Goal: Task Accomplishment & Management: Manage account settings

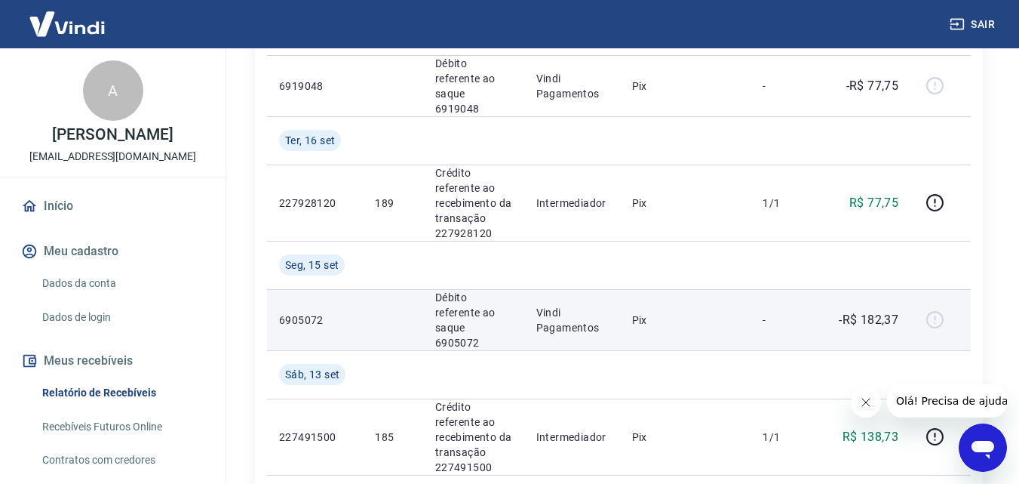
scroll to position [377, 0]
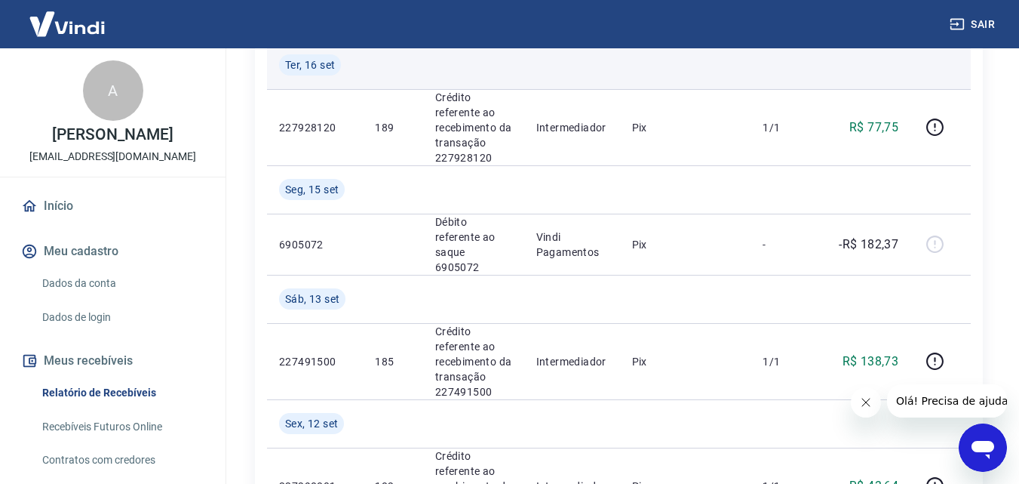
click at [901, 66] on td at bounding box center [865, 65] width 91 height 48
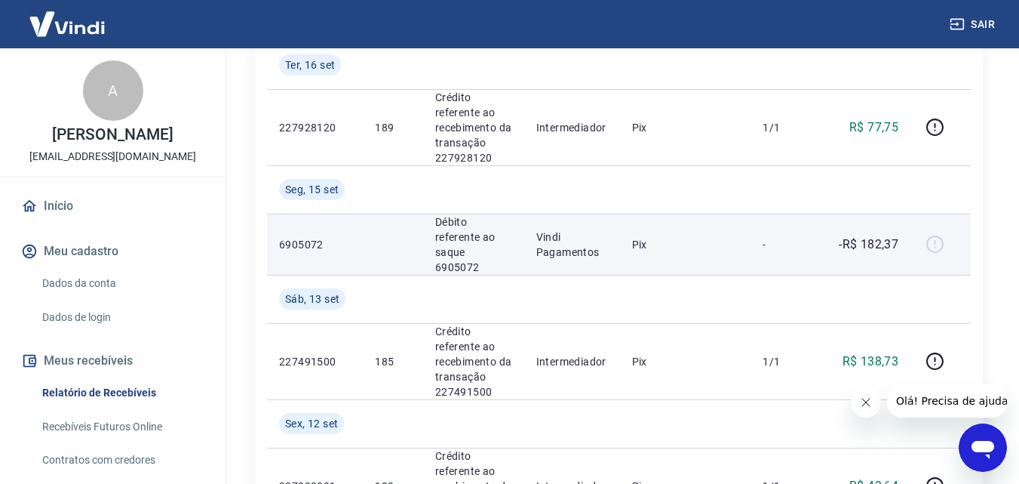
click at [948, 232] on div at bounding box center [941, 244] width 36 height 24
click at [855, 235] on p "-R$ 182,37" at bounding box center [869, 244] width 60 height 18
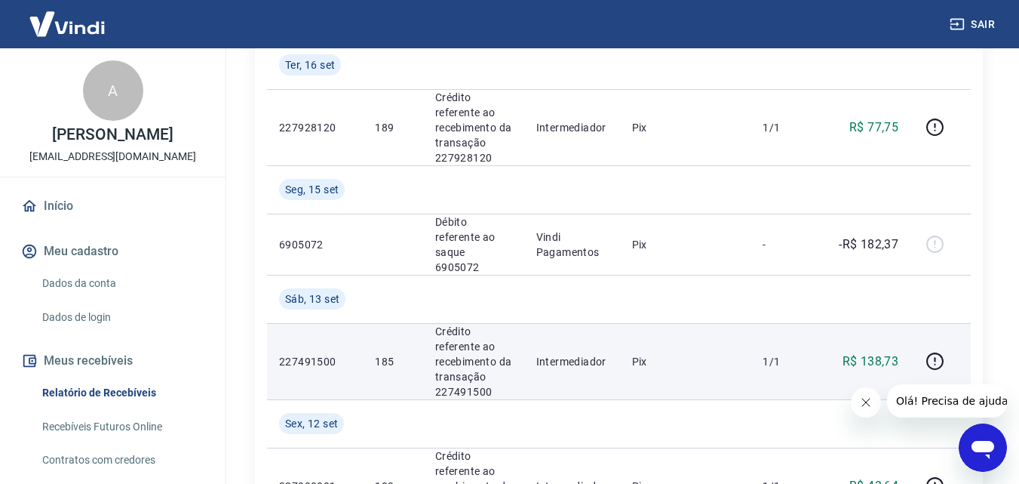
scroll to position [226, 0]
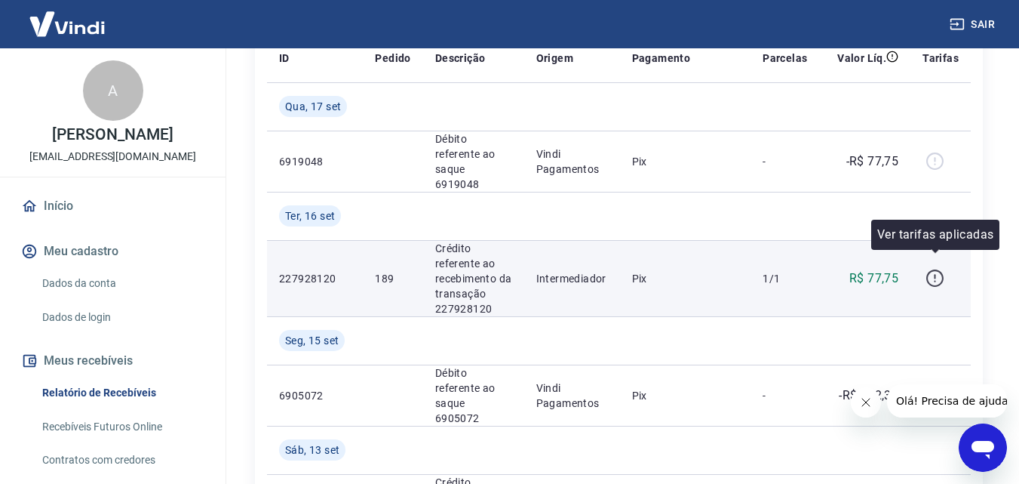
click at [941, 269] on icon "button" at bounding box center [935, 278] width 19 height 19
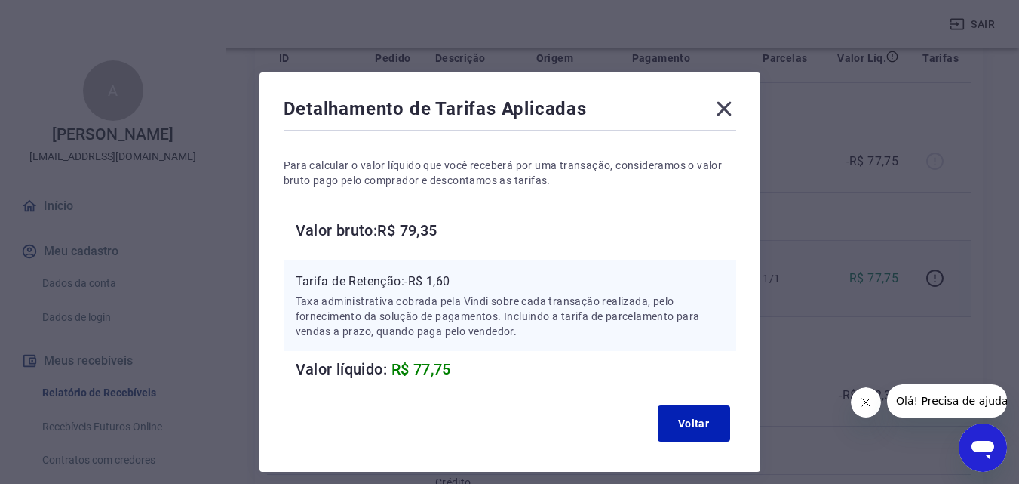
scroll to position [60, 0]
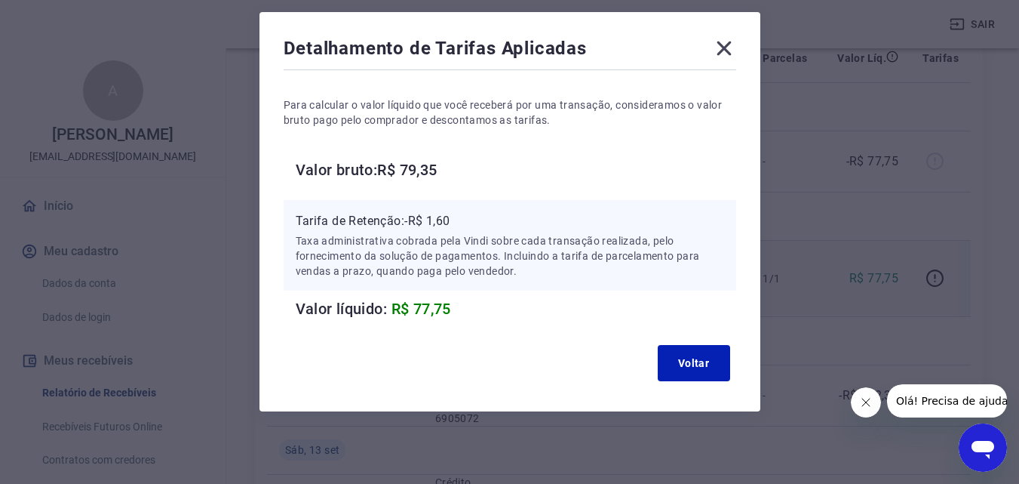
click at [868, 195] on div "Detalhamento de Tarifas Aplicadas Para calcular o valor líquido que você recebe…" at bounding box center [509, 242] width 1019 height 484
click at [724, 45] on icon at bounding box center [724, 48] width 24 height 24
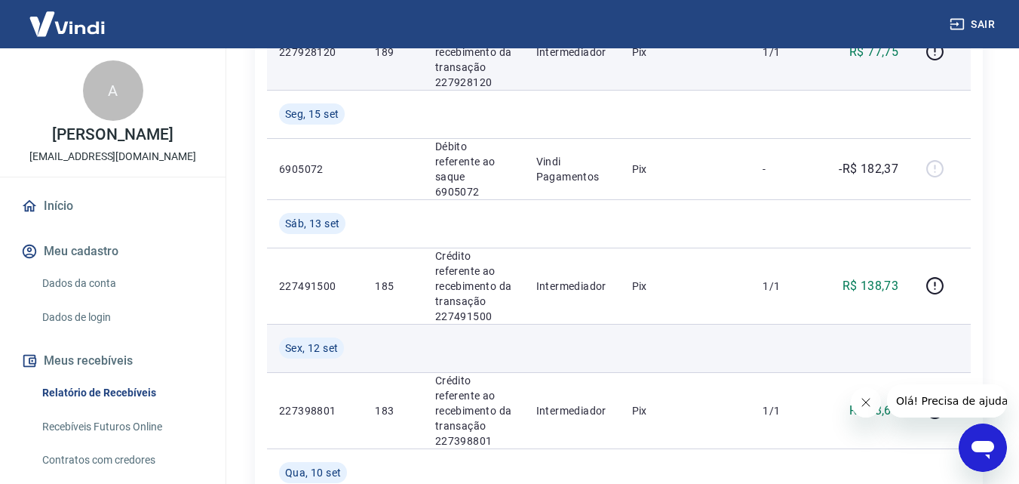
scroll to position [528, 0]
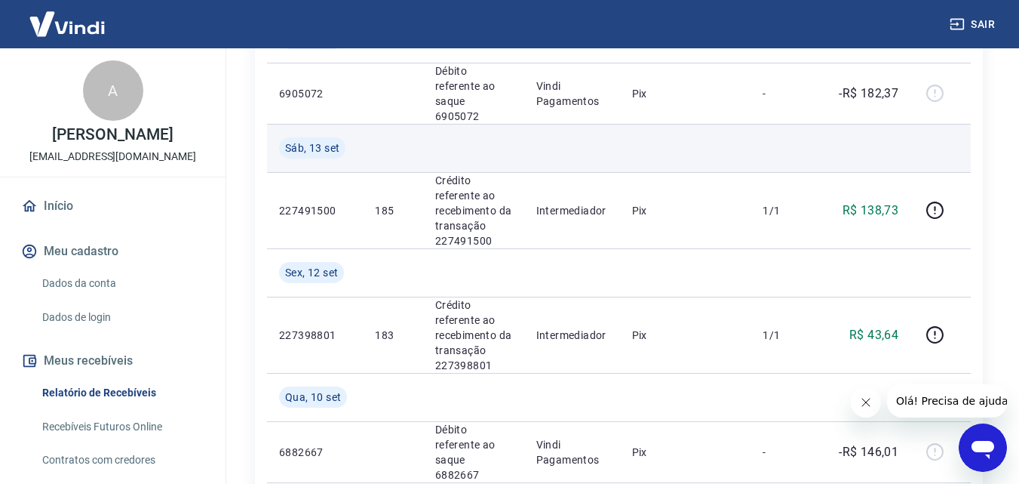
click at [767, 131] on td at bounding box center [785, 148] width 69 height 48
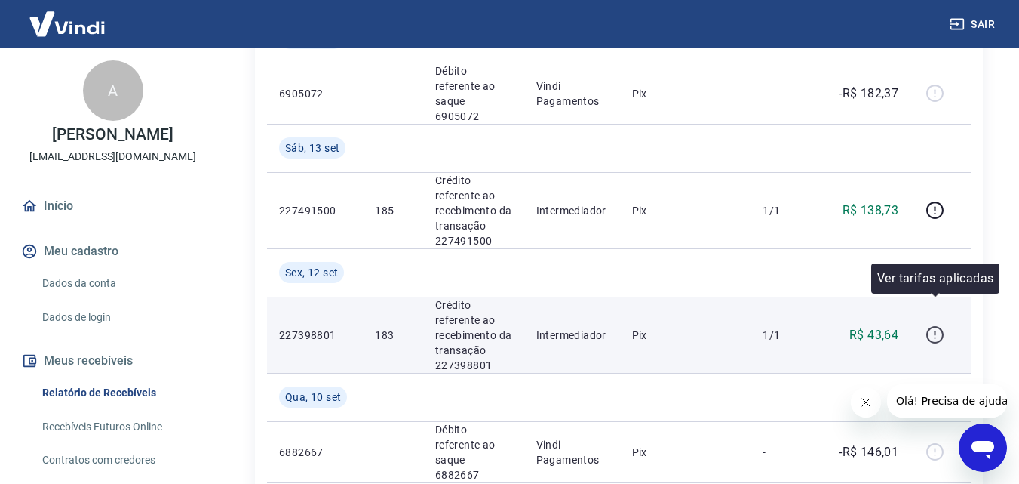
click at [933, 325] on icon "button" at bounding box center [935, 334] width 19 height 19
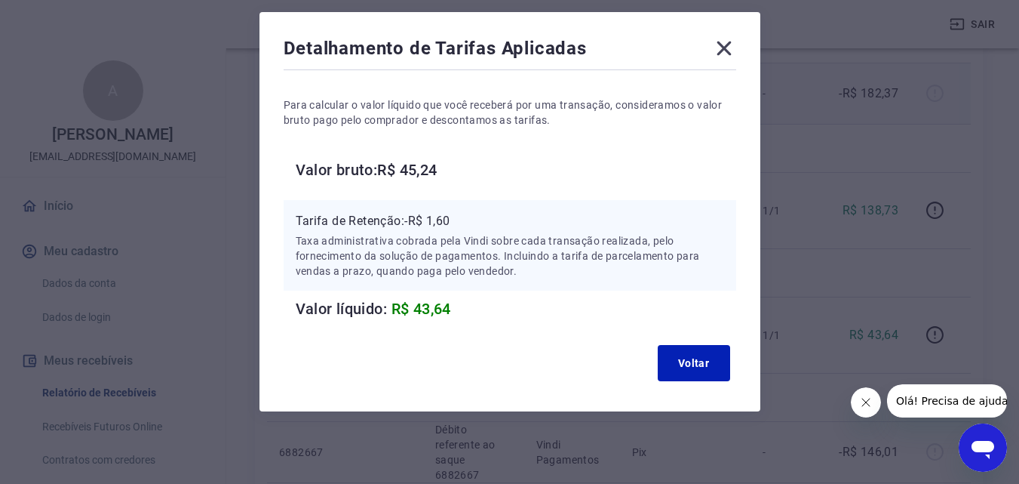
click at [724, 48] on icon at bounding box center [724, 49] width 14 height 14
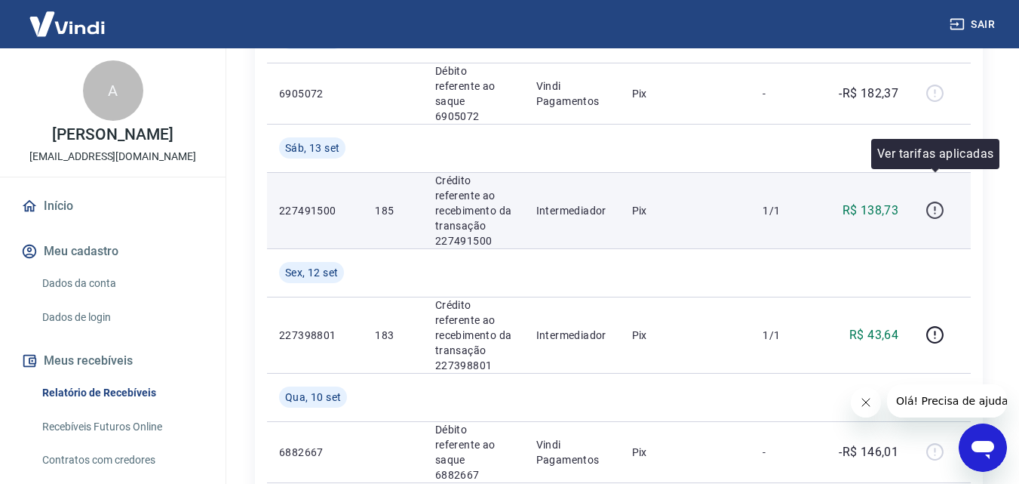
click at [935, 201] on icon "button" at bounding box center [935, 210] width 19 height 19
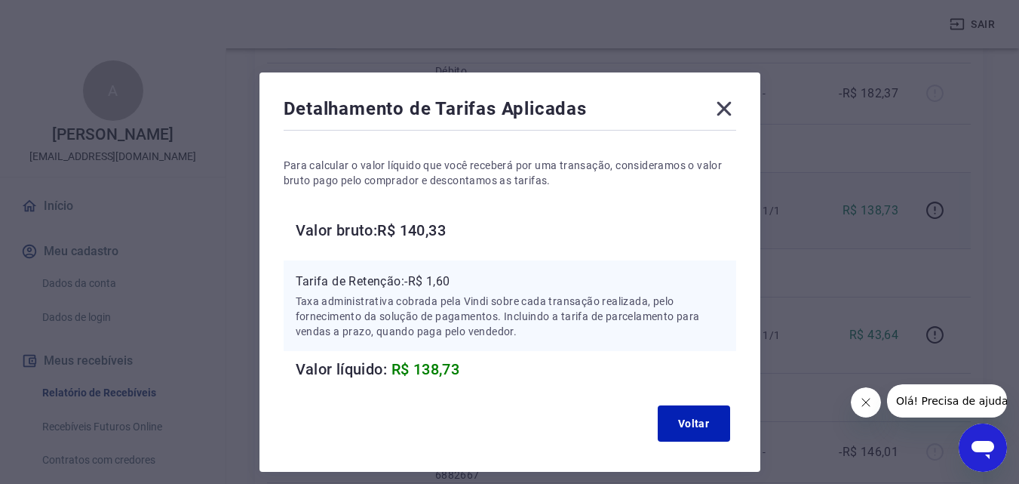
click at [789, 213] on div "Detalhamento de Tarifas Aplicadas Para calcular o valor líquido que você recebe…" at bounding box center [509, 242] width 1019 height 484
click at [718, 110] on icon at bounding box center [724, 109] width 24 height 24
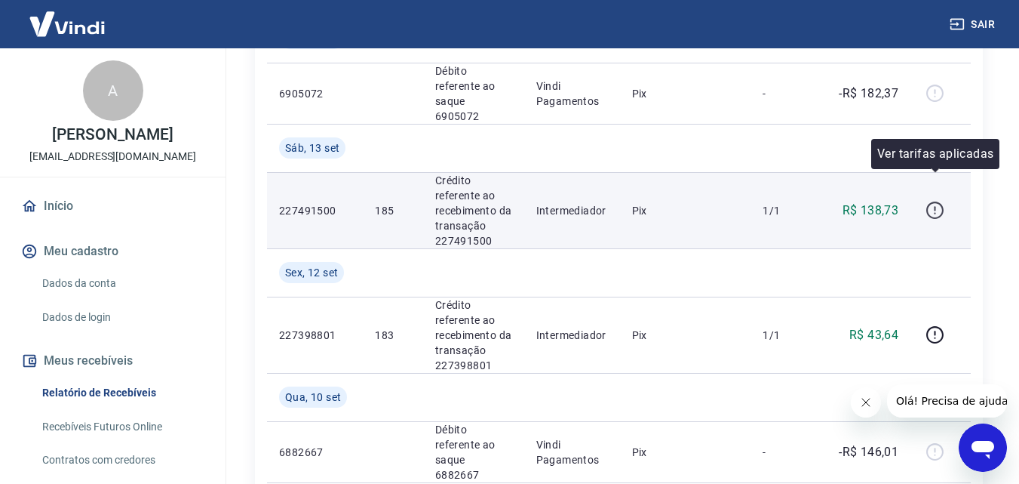
click at [937, 201] on icon "button" at bounding box center [935, 210] width 19 height 19
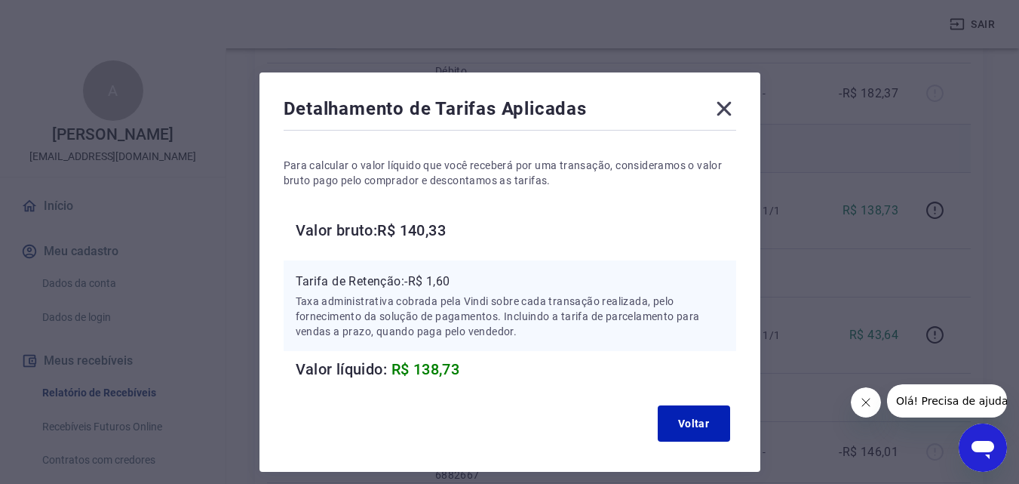
click at [724, 104] on icon at bounding box center [724, 109] width 24 height 24
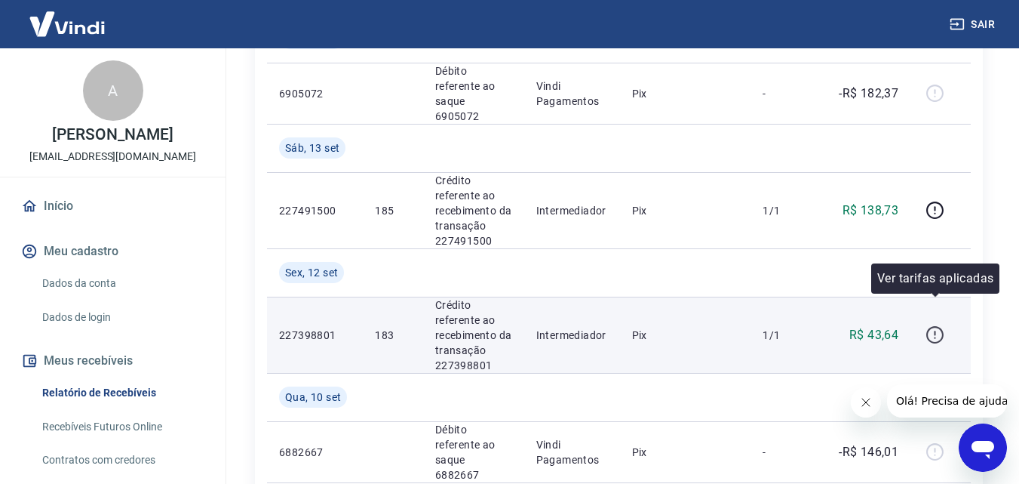
click at [933, 325] on icon "button" at bounding box center [935, 334] width 19 height 19
